Goal: Information Seeking & Learning: Learn about a topic

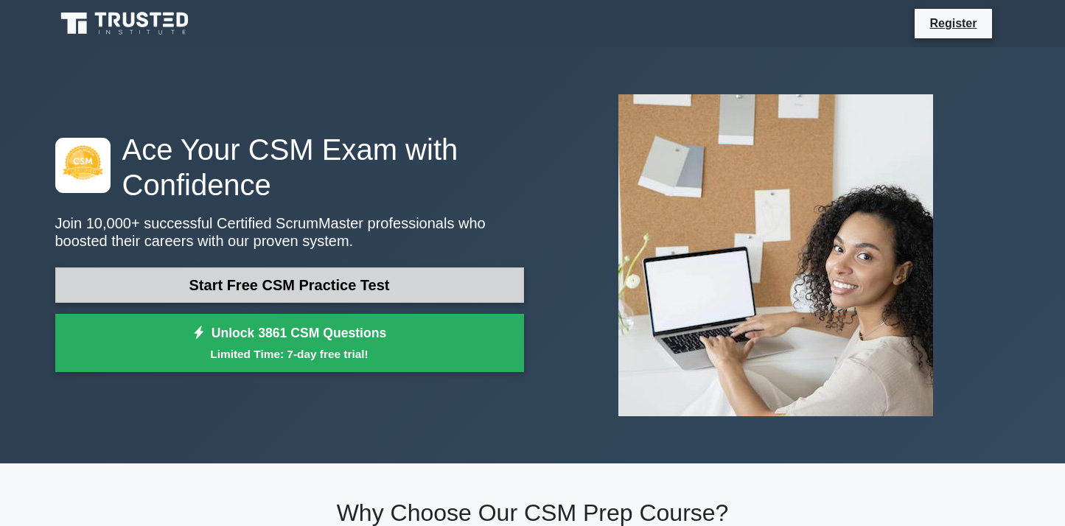
click at [290, 285] on link "Start Free CSM Practice Test" at bounding box center [289, 284] width 469 height 35
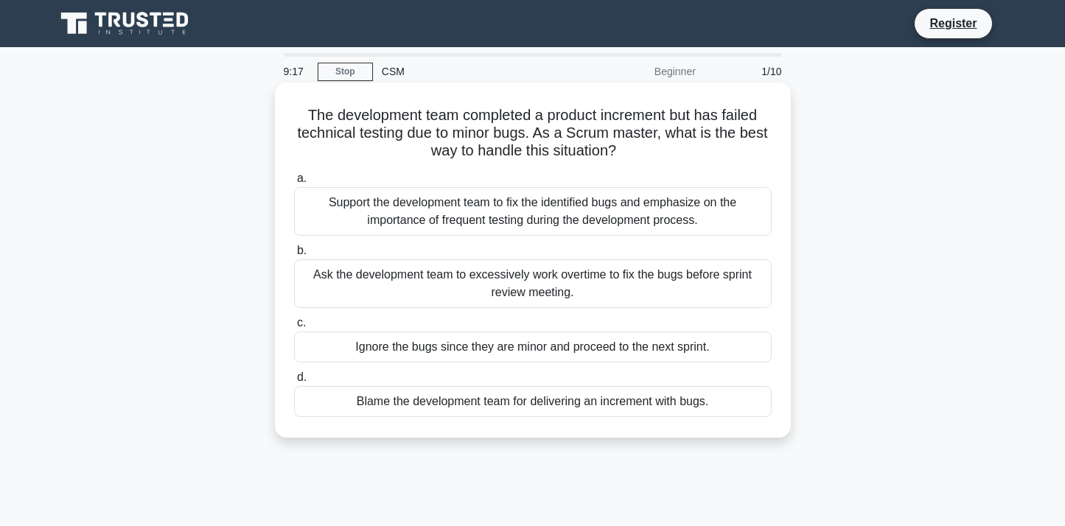
click at [612, 223] on div "Support the development team to fix the identified bugs and emphasize on the im…" at bounding box center [532, 211] width 477 height 49
click at [294, 183] on input "a. Support the development team to fix the identified bugs and emphasize on the…" at bounding box center [294, 179] width 0 height 10
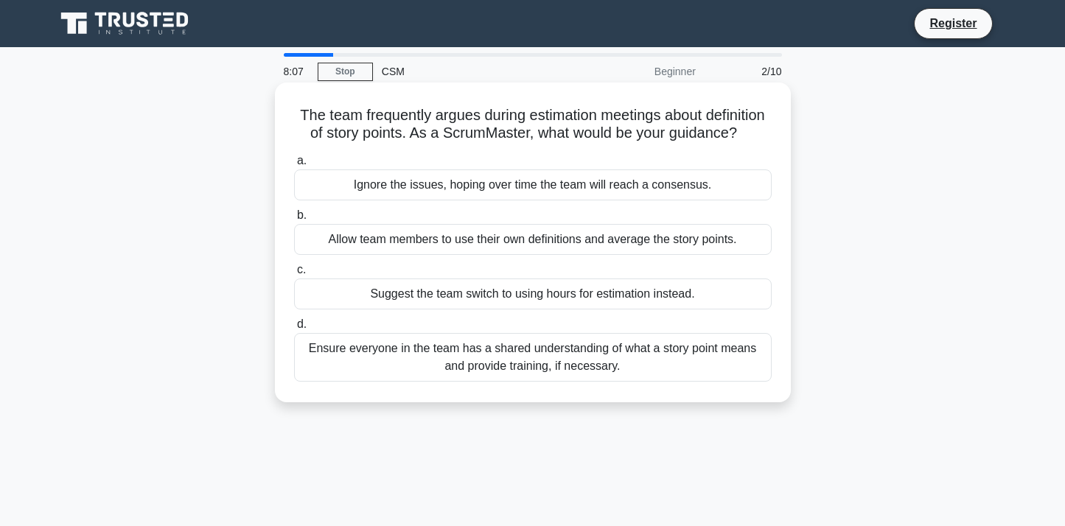
click at [614, 353] on div "Ensure everyone in the team has a shared understanding of what a story point me…" at bounding box center [532, 357] width 477 height 49
click at [294, 329] on input "d. Ensure everyone in the team has a shared understanding of what a story point…" at bounding box center [294, 325] width 0 height 10
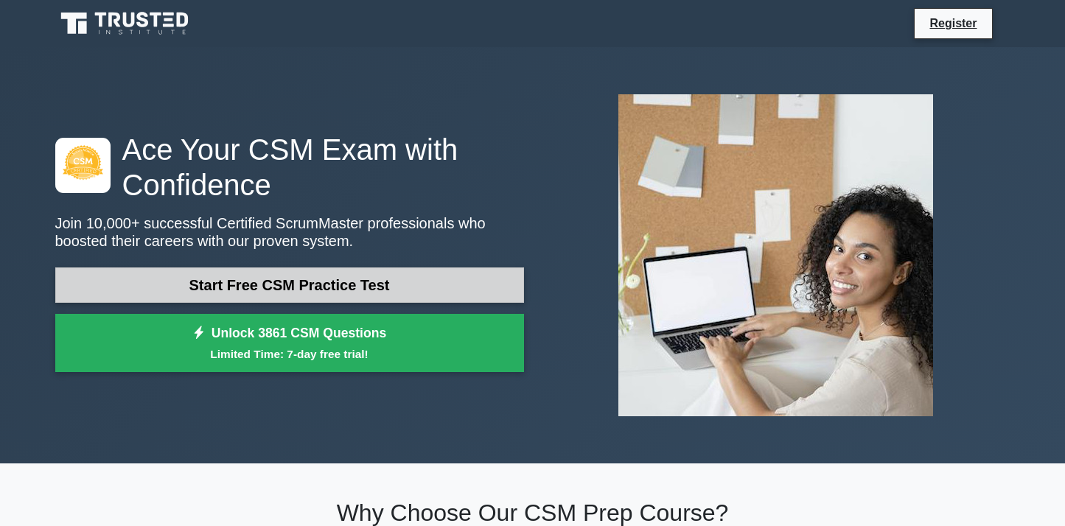
click at [355, 289] on link "Start Free CSM Practice Test" at bounding box center [289, 284] width 469 height 35
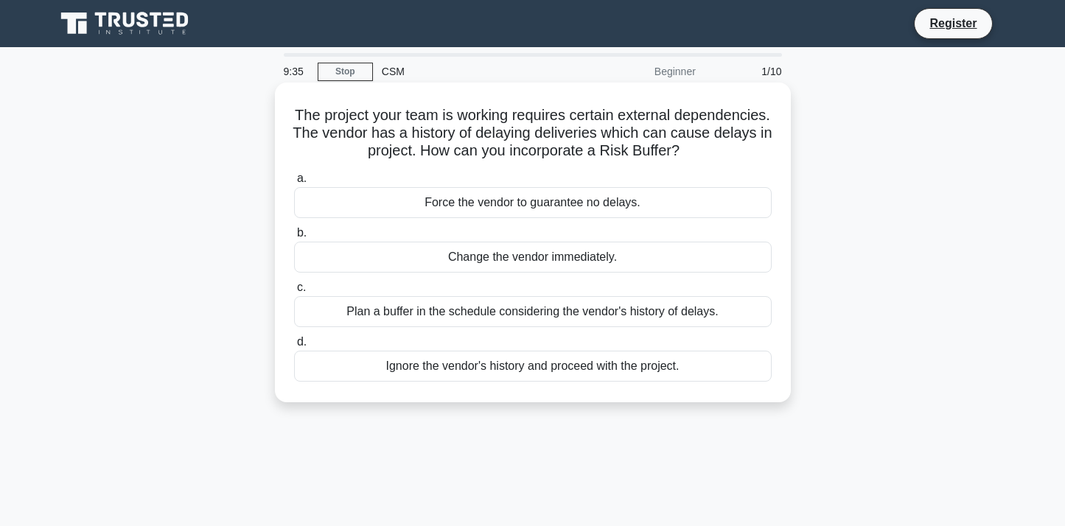
click at [548, 317] on div "Plan a buffer in the schedule considering the vendor's history of delays." at bounding box center [532, 311] width 477 height 31
click at [294, 293] on input "c. Plan a buffer in the schedule considering the vendor's history of delays." at bounding box center [294, 288] width 0 height 10
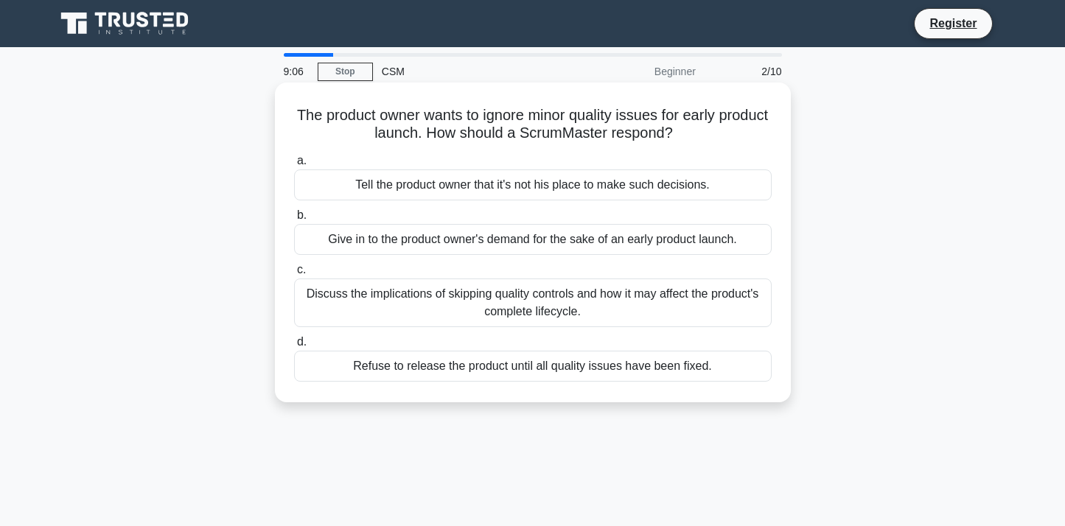
click at [534, 312] on div "Discuss the implications of skipping quality controls and how it may affect the…" at bounding box center [532, 303] width 477 height 49
click at [294, 275] on input "c. Discuss the implications of skipping quality controls and how it may affect …" at bounding box center [294, 270] width 0 height 10
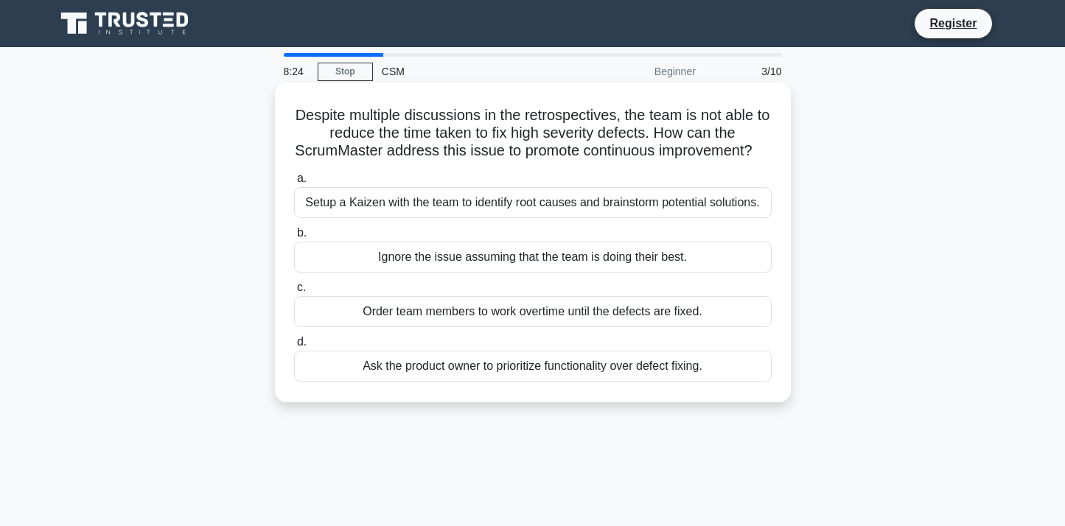
click at [704, 217] on div "Setup a Kaizen with the team to identify root causes and brainstorm potential s…" at bounding box center [532, 202] width 477 height 31
click at [294, 183] on input "a. Setup a Kaizen with the team to identify root causes and brainstorm potentia…" at bounding box center [294, 179] width 0 height 10
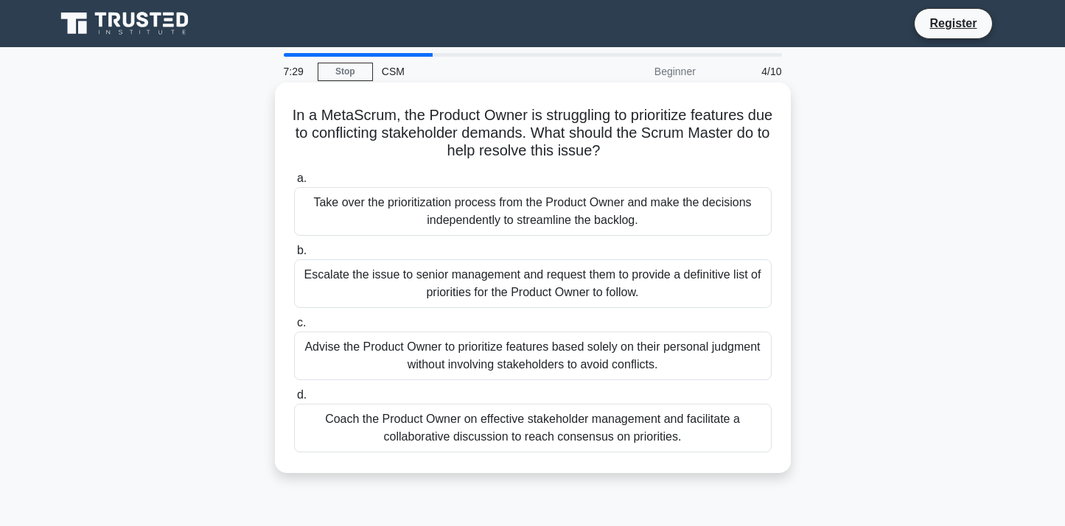
click at [676, 279] on div "Escalate the issue to senior management and request them to provide a definitiv…" at bounding box center [532, 283] width 477 height 49
click at [294, 256] on input "b. Escalate the issue to senior management and request them to provide a defini…" at bounding box center [294, 251] width 0 height 10
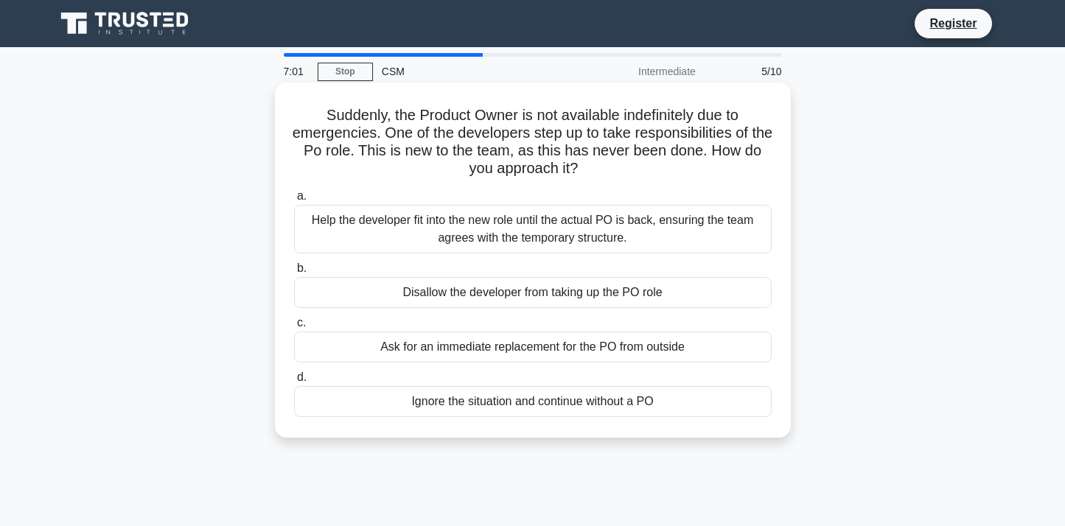
click at [633, 227] on div "Help the developer fit into the new role until the actual PO is back, ensuring …" at bounding box center [532, 229] width 477 height 49
click at [294, 201] on input "a. Help the developer fit into the new role until the actual PO is back, ensuri…" at bounding box center [294, 197] width 0 height 10
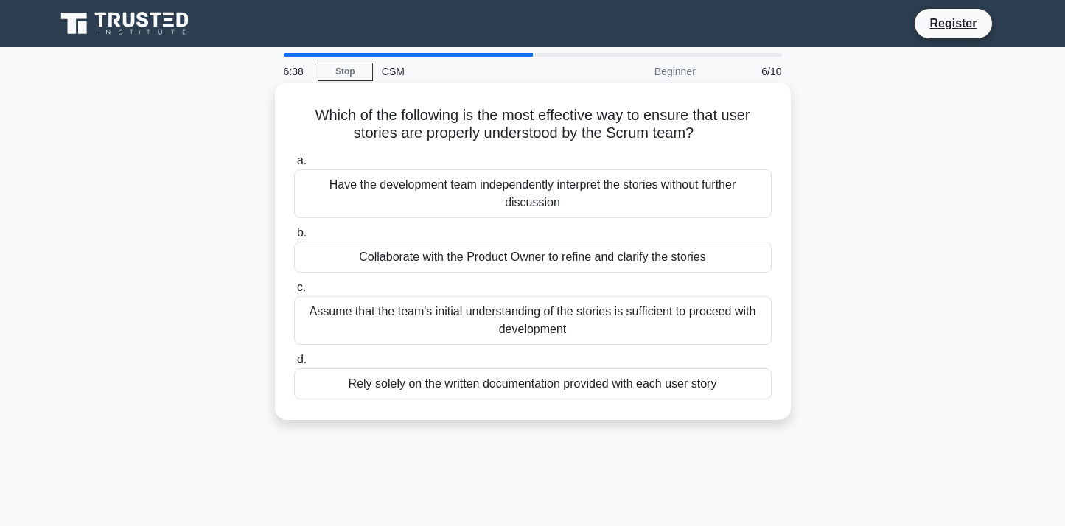
click at [608, 262] on div "Collaborate with the Product Owner to refine and clarify the stories" at bounding box center [532, 257] width 477 height 31
click at [294, 238] on input "b. Collaborate with the Product Owner to refine and clarify the stories" at bounding box center [294, 233] width 0 height 10
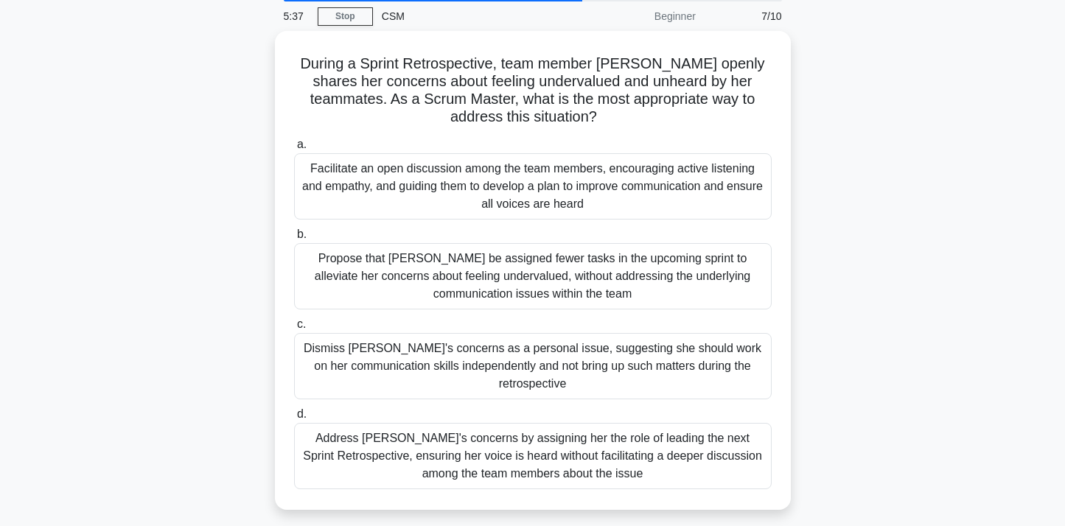
drag, startPoint x: 764, startPoint y: 458, endPoint x: 771, endPoint y: 536, distance: 78.4
click at [771, 525] on html "Register 5:37 Stop CSM" at bounding box center [532, 343] width 1065 height 796
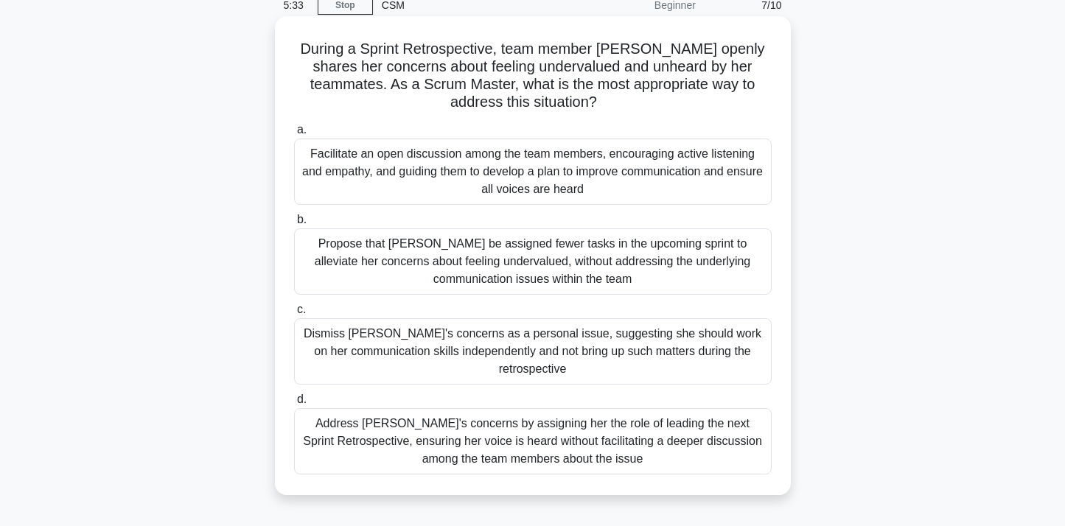
click at [464, 167] on div "Facilitate an open discussion among the team members, encouraging active listen…" at bounding box center [532, 172] width 477 height 66
click at [294, 135] on input "a. Facilitate an open discussion among the team members, encouraging active lis…" at bounding box center [294, 130] width 0 height 10
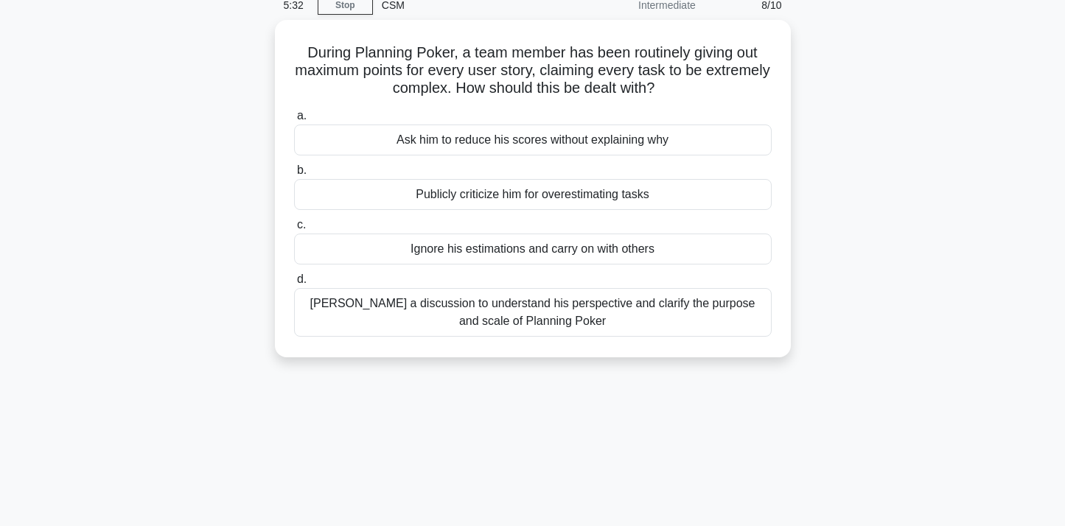
scroll to position [0, 0]
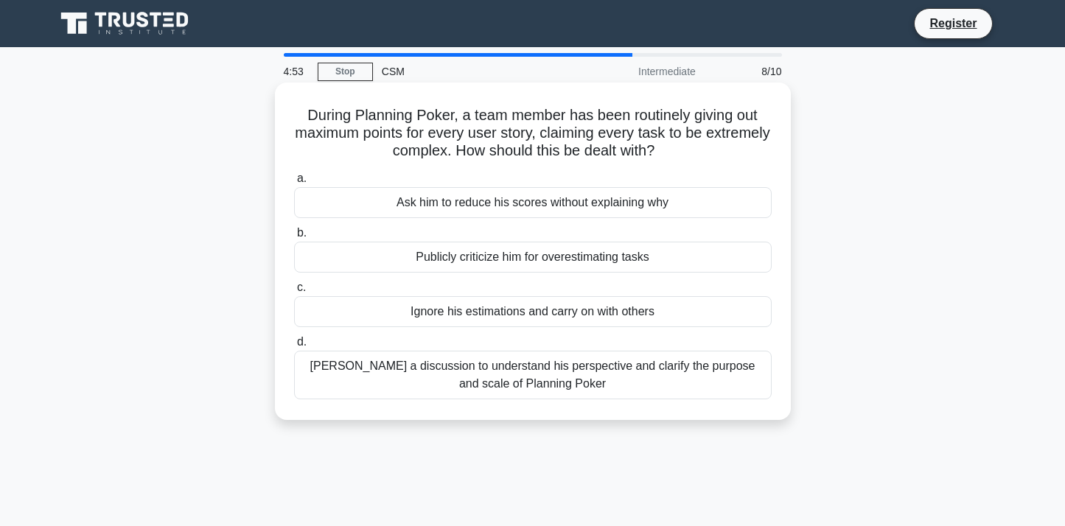
click at [592, 374] on div "Foster a discussion to understand his perspective and clarify the purpose and s…" at bounding box center [532, 375] width 477 height 49
click at [294, 347] on input "d. Foster a discussion to understand his perspective and clarify the purpose an…" at bounding box center [294, 342] width 0 height 10
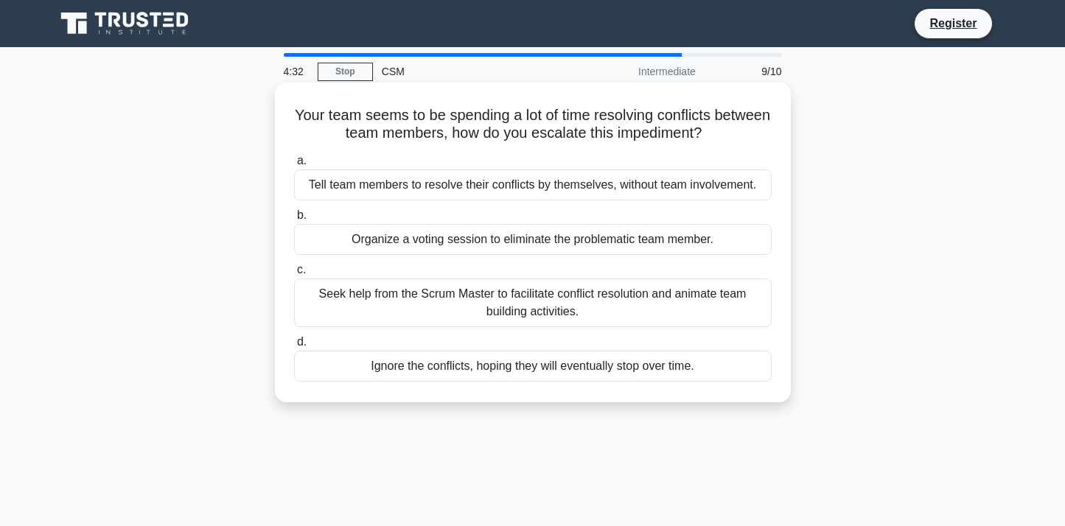
click at [631, 316] on div "Seek help from the Scrum Master to facilitate conflict resolution and animate t…" at bounding box center [532, 303] width 477 height 49
click at [294, 275] on input "c. Seek help from the Scrum Master to facilitate conflict resolution and animat…" at bounding box center [294, 270] width 0 height 10
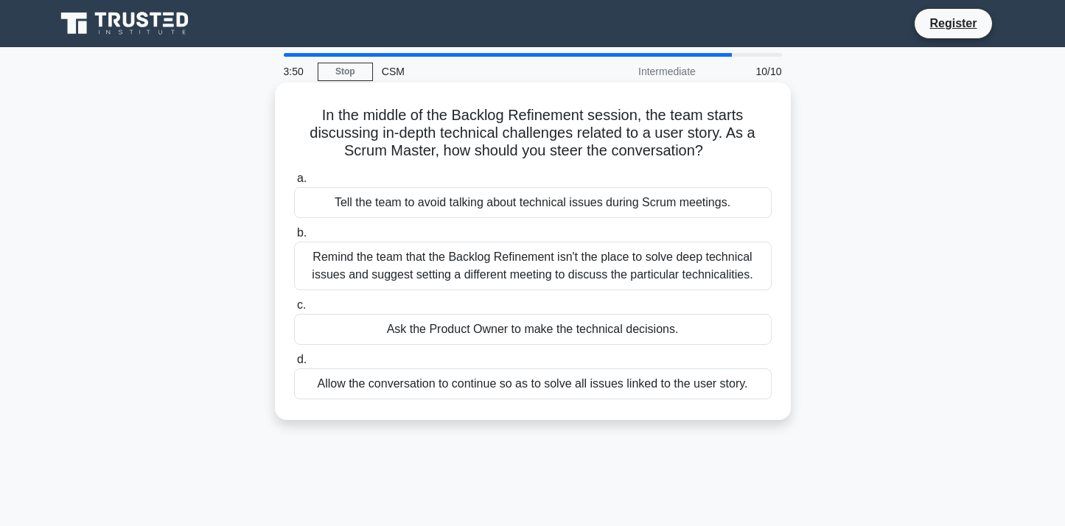
click at [639, 389] on div "Allow the conversation to continue so as to solve all issues linked to the user…" at bounding box center [532, 383] width 477 height 31
click at [294, 365] on input "d. Allow the conversation to continue so as to solve all issues linked to the u…" at bounding box center [294, 360] width 0 height 10
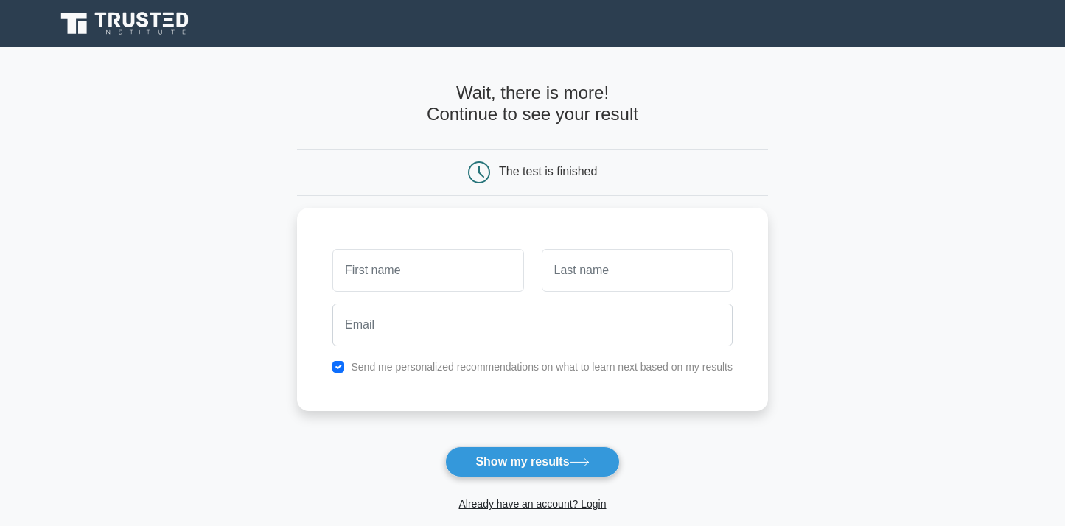
drag, startPoint x: 1047, startPoint y: 69, endPoint x: 915, endPoint y: 202, distance: 187.6
click at [915, 202] on main "Wait, there is more! Continue to see your result The test is finished and the" at bounding box center [532, 312] width 1065 height 530
